Goal: Task Accomplishment & Management: Manage account settings

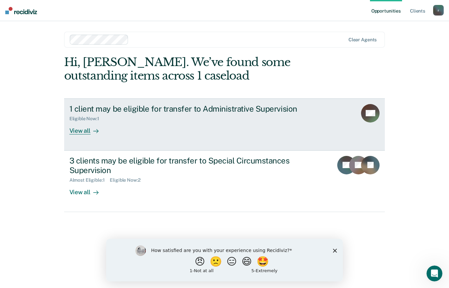
click at [189, 131] on div "1 client may be eligible for transfer to Administrative Supervision Eligible No…" at bounding box center [193, 119] width 248 height 30
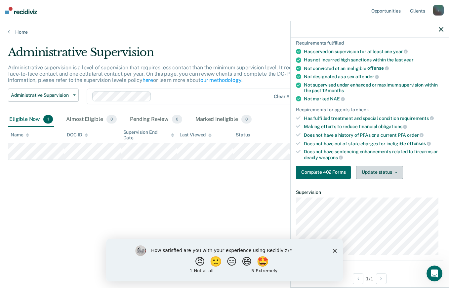
scroll to position [99, 0]
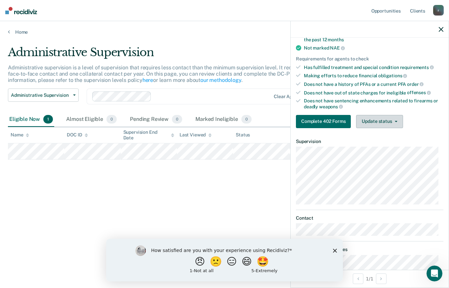
click at [387, 122] on button "Update status" at bounding box center [379, 121] width 47 height 13
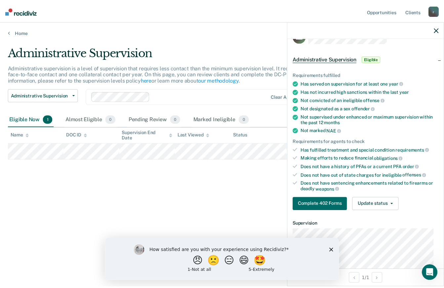
scroll to position [8, 0]
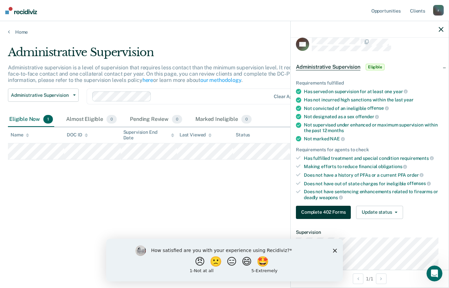
click at [318, 210] on button "Complete 402 Forms" at bounding box center [323, 212] width 55 height 13
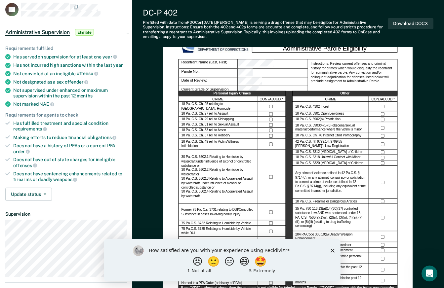
scroll to position [33, 0]
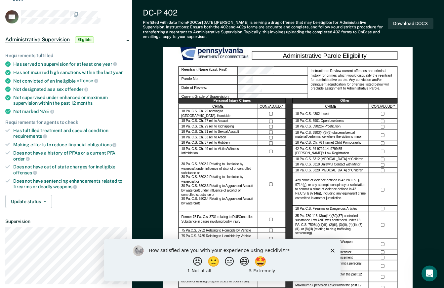
click at [334, 251] on icon "Close survey" at bounding box center [332, 251] width 4 height 4
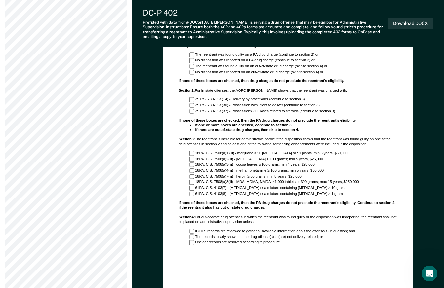
scroll to position [331, 0]
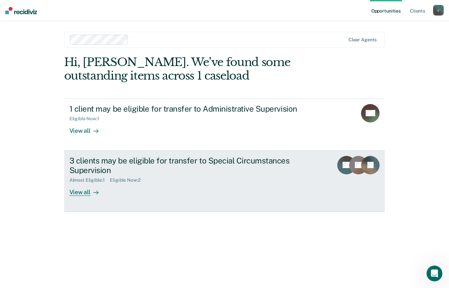
click at [234, 180] on div "Almost Eligible : 1 Eligible Now : 2" at bounding box center [185, 179] width 232 height 8
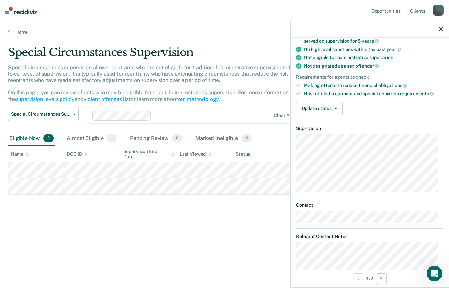
scroll to position [66, 0]
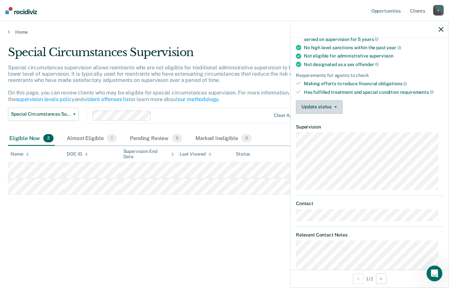
click at [329, 110] on button "Update status" at bounding box center [319, 107] width 47 height 13
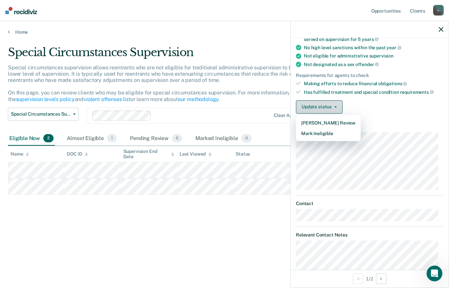
click at [330, 109] on button "Update status" at bounding box center [319, 107] width 47 height 13
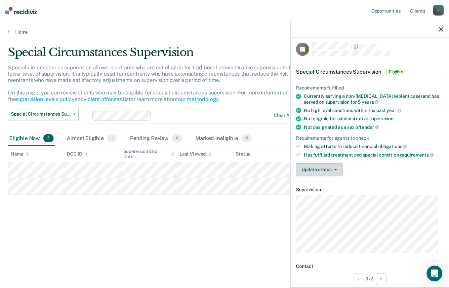
scroll to position [0, 0]
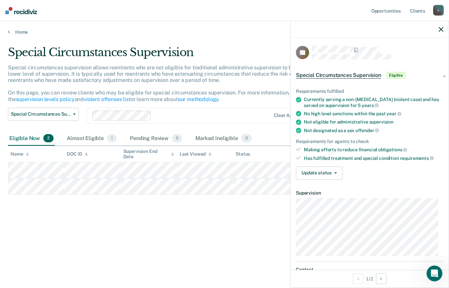
click at [443, 28] on icon "button" at bounding box center [441, 29] width 5 height 5
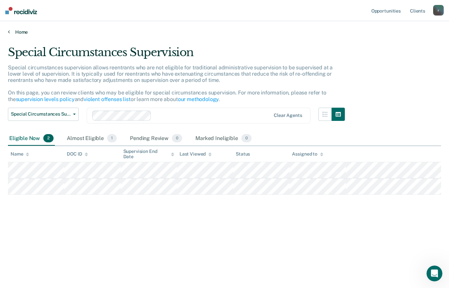
click at [21, 33] on link "Home" at bounding box center [224, 32] width 433 height 6
